Goal: Task Accomplishment & Management: Use online tool/utility

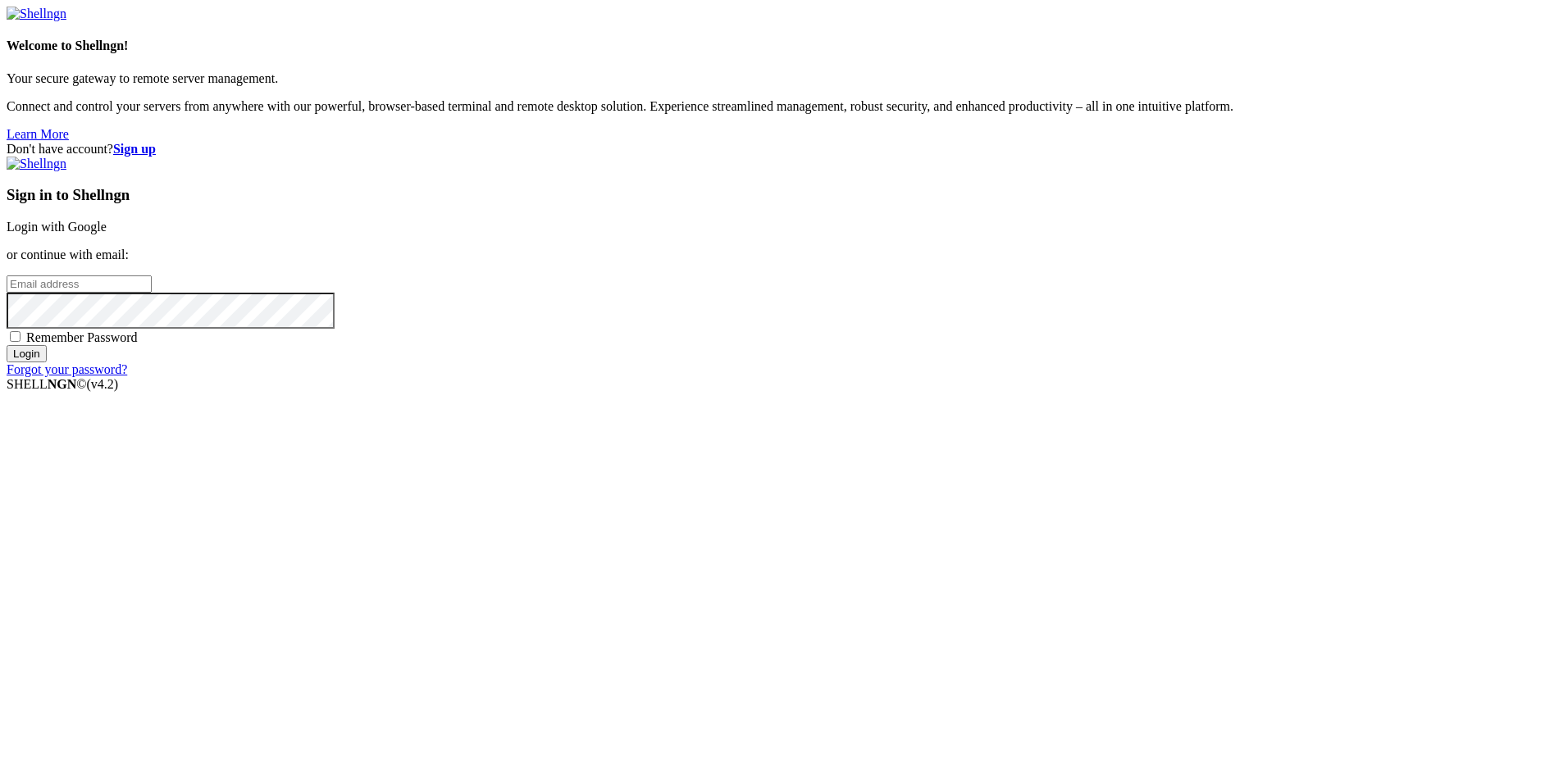
click at [152, 293] on input "email" at bounding box center [79, 284] width 145 height 17
click at [152, 293] on input "bruxo100" at bounding box center [79, 284] width 145 height 17
type input "[EMAIL_ADDRESS][DOMAIN_NAME]"
click at [138, 344] on span "Remember Password" at bounding box center [82, 337] width 111 height 14
click at [20, 342] on input "Remember Password" at bounding box center [16, 337] width 11 height 11
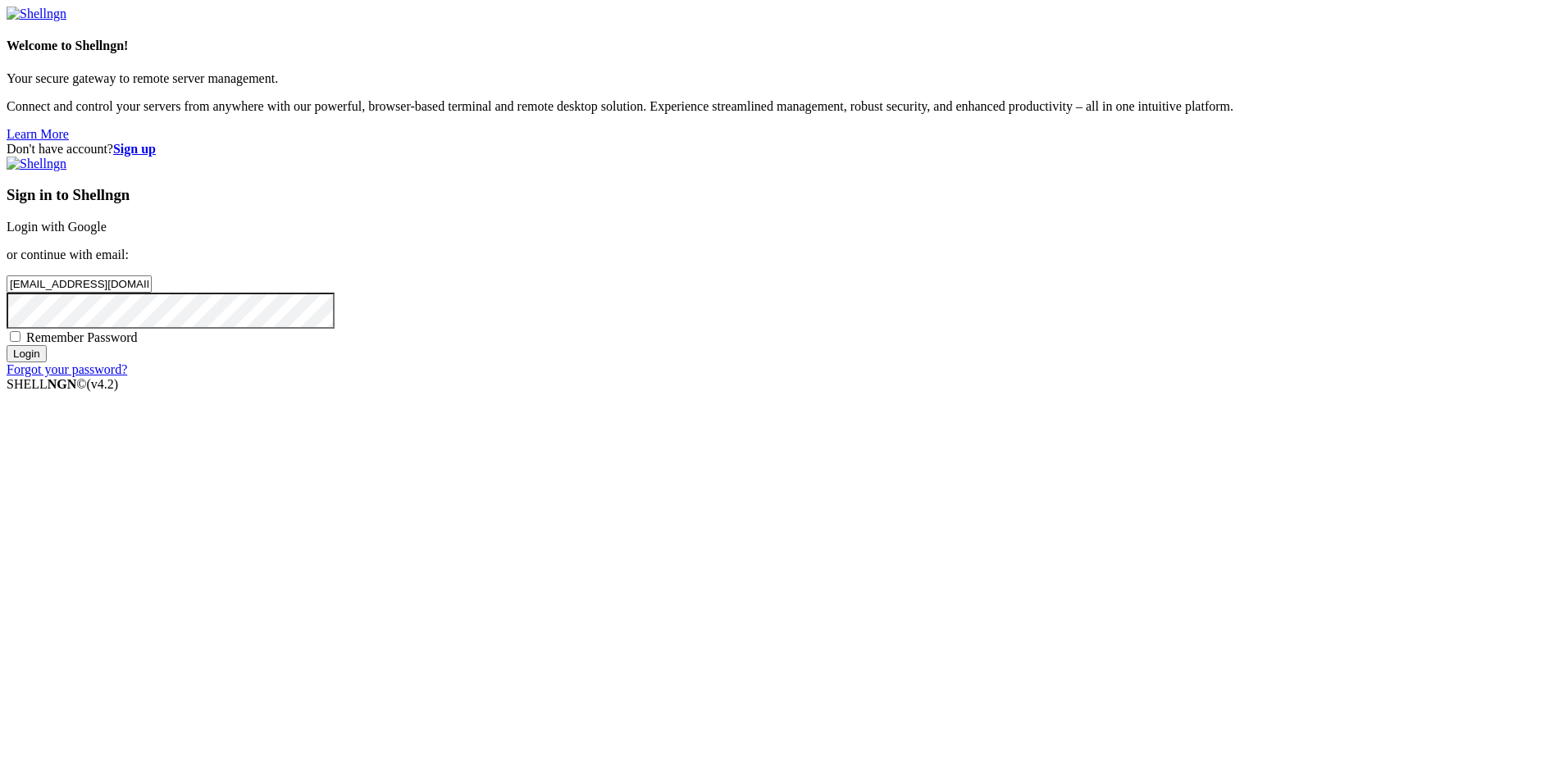
checkbox input "true"
click at [47, 362] on input "Login" at bounding box center [27, 353] width 40 height 17
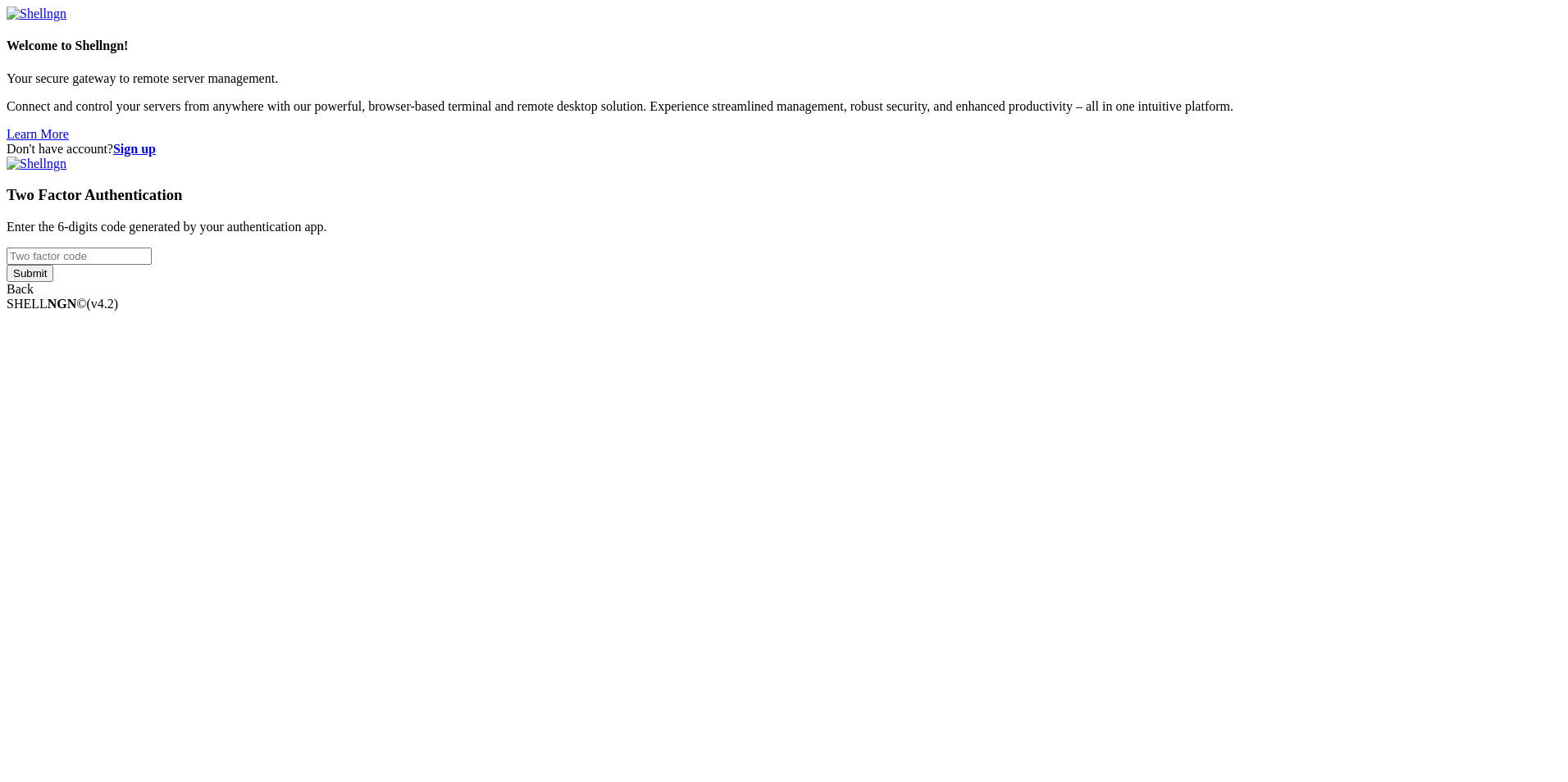
click at [152, 265] on input "number" at bounding box center [79, 256] width 145 height 17
click at [1228, 293] on div "Don't have account? Sign up Two Factor Authentication Enter the 6-digits code g…" at bounding box center [784, 219] width 1555 height 155
click at [152, 265] on input "number" at bounding box center [79, 256] width 145 height 17
click at [6, 265] on input "Submit" at bounding box center [29, 273] width 47 height 17
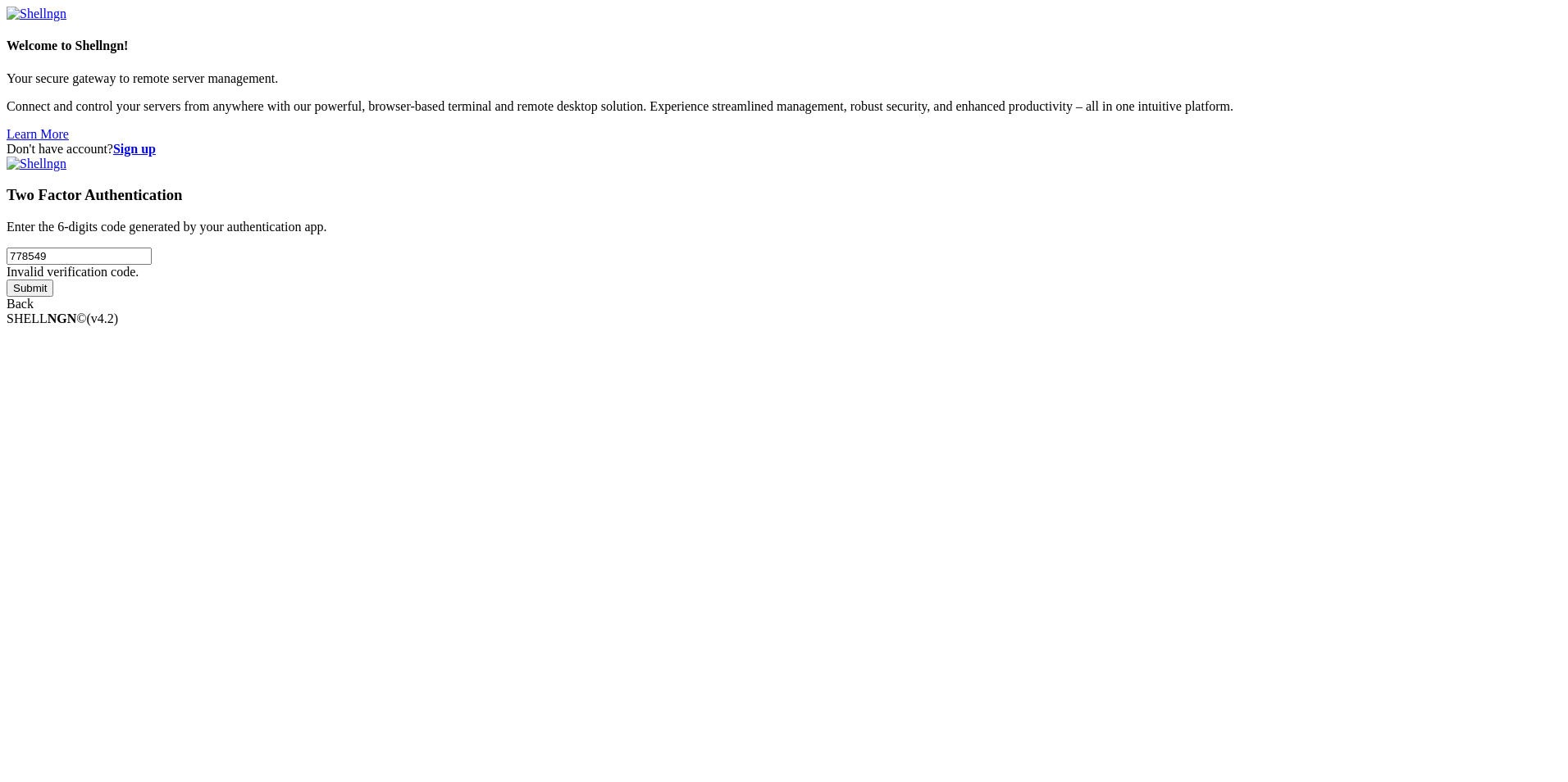
click at [152, 265] on input "778549" at bounding box center [79, 256] width 145 height 17
type input "778549239230"
type input "239230"
click at [6, 280] on input "Submit" at bounding box center [29, 288] width 47 height 17
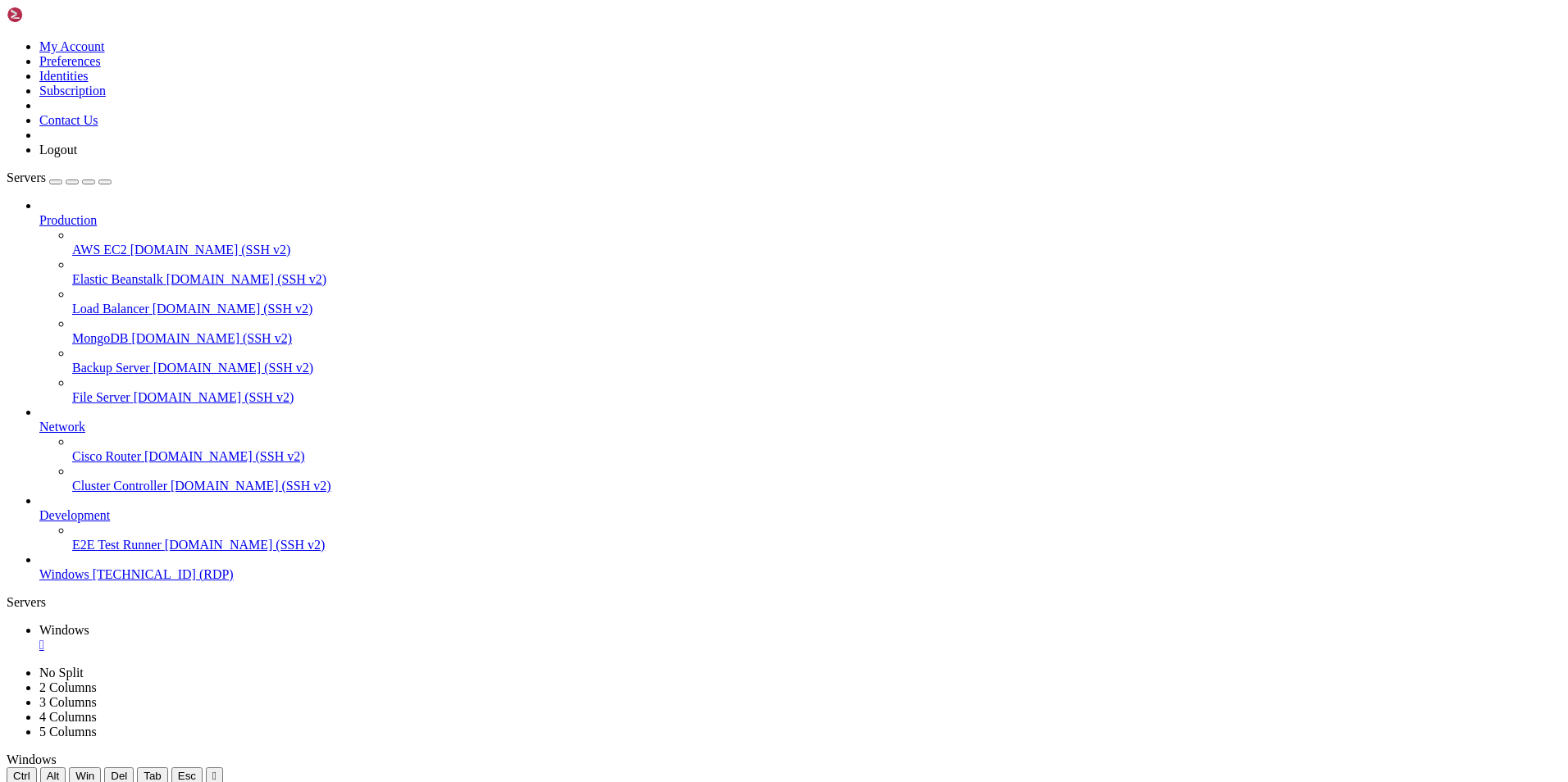
click at [105, 182] on icon "button" at bounding box center [105, 182] width 0 height 0
drag, startPoint x: 737, startPoint y: 863, endPoint x: 975, endPoint y: 890, distance: 239.5
drag, startPoint x: 992, startPoint y: 118, endPoint x: 814, endPoint y: 236, distance: 213.6
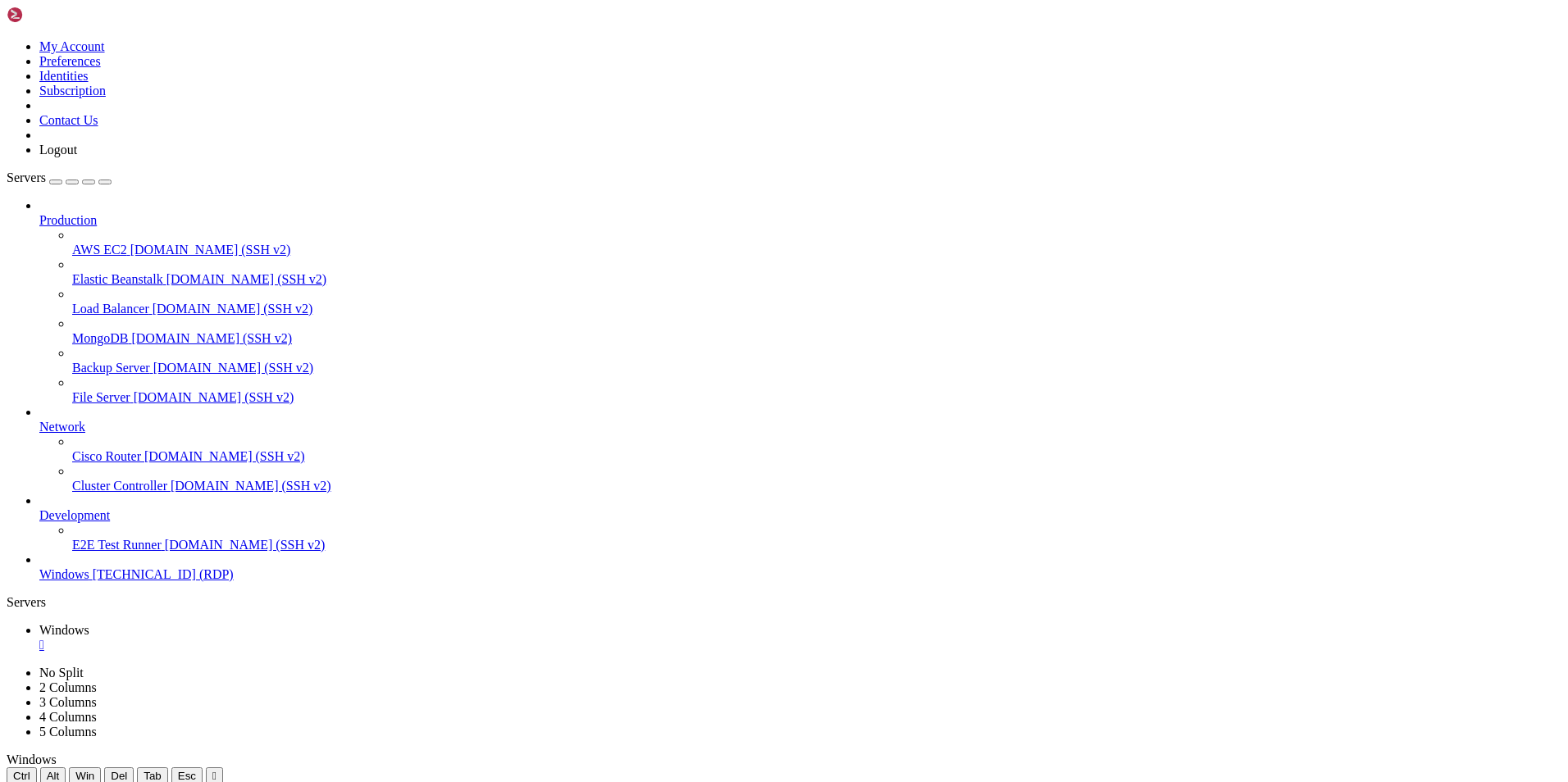
drag, startPoint x: 539, startPoint y: 868, endPoint x: 201, endPoint y: 851, distance: 338.4
